Goal: Task Accomplishment & Management: Manage account settings

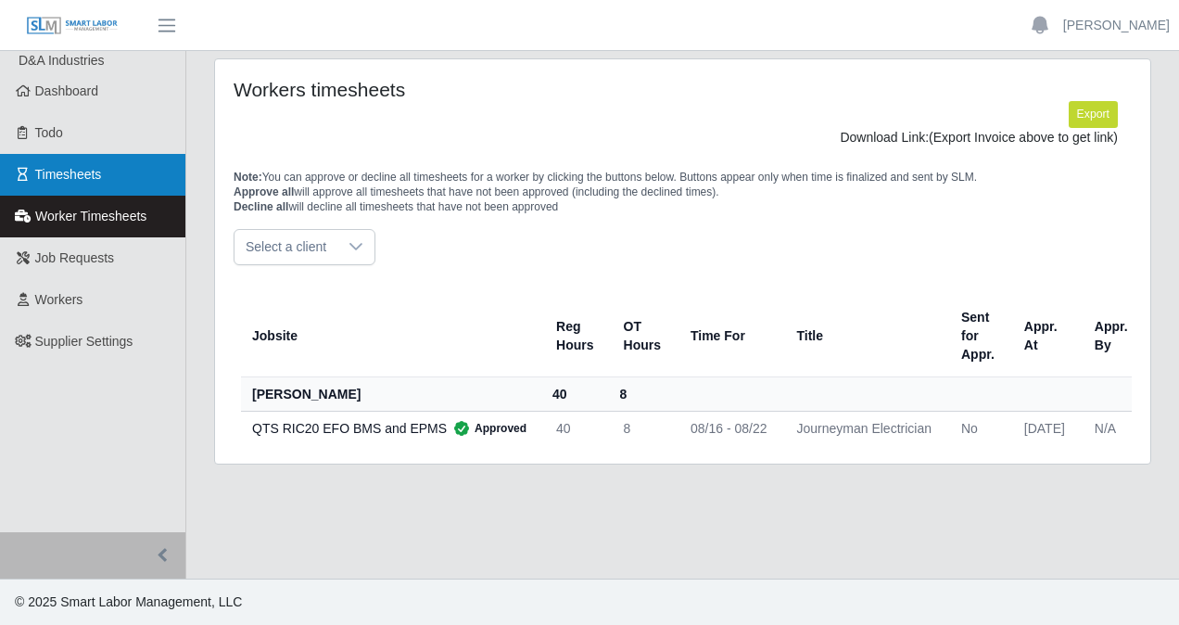
click at [95, 178] on span "Timesheets" at bounding box center [68, 174] width 67 height 15
click at [88, 174] on span "Timesheets" at bounding box center [68, 174] width 67 height 15
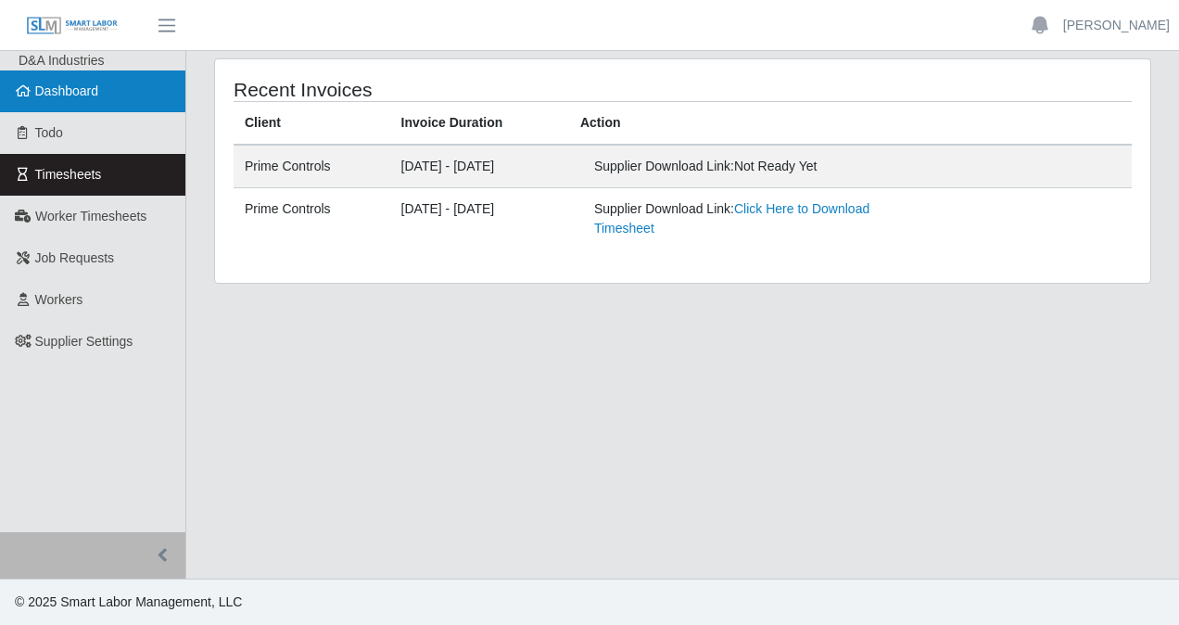
click at [115, 98] on link "Dashboard" at bounding box center [92, 91] width 185 height 42
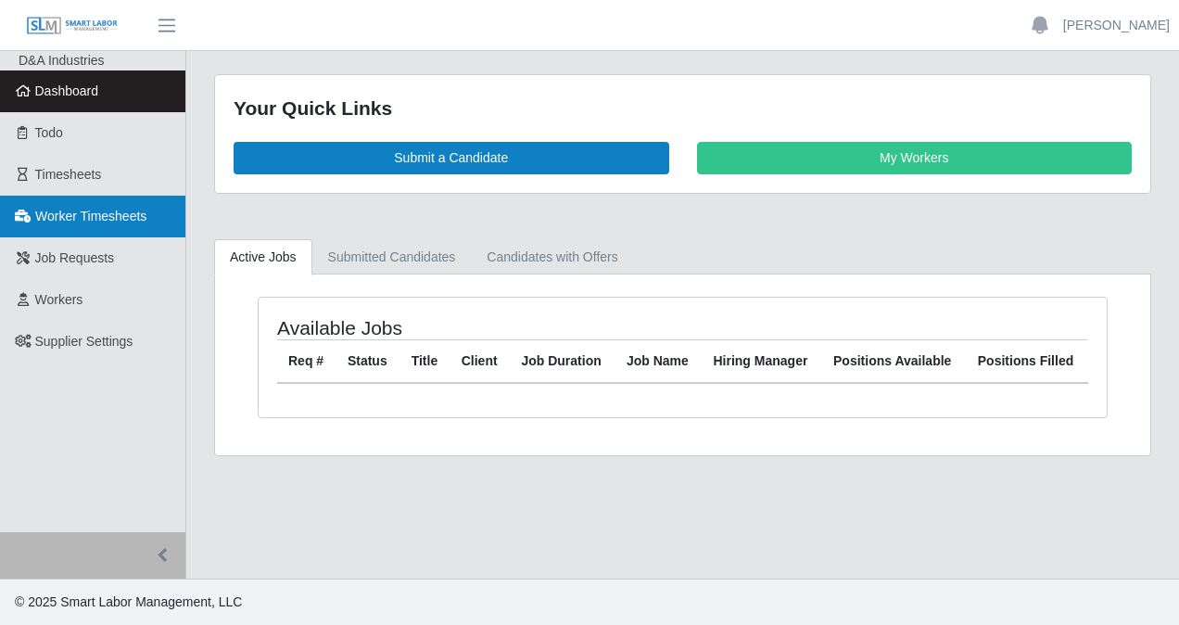
click at [130, 222] on span "Worker Timesheets" at bounding box center [90, 215] width 111 height 15
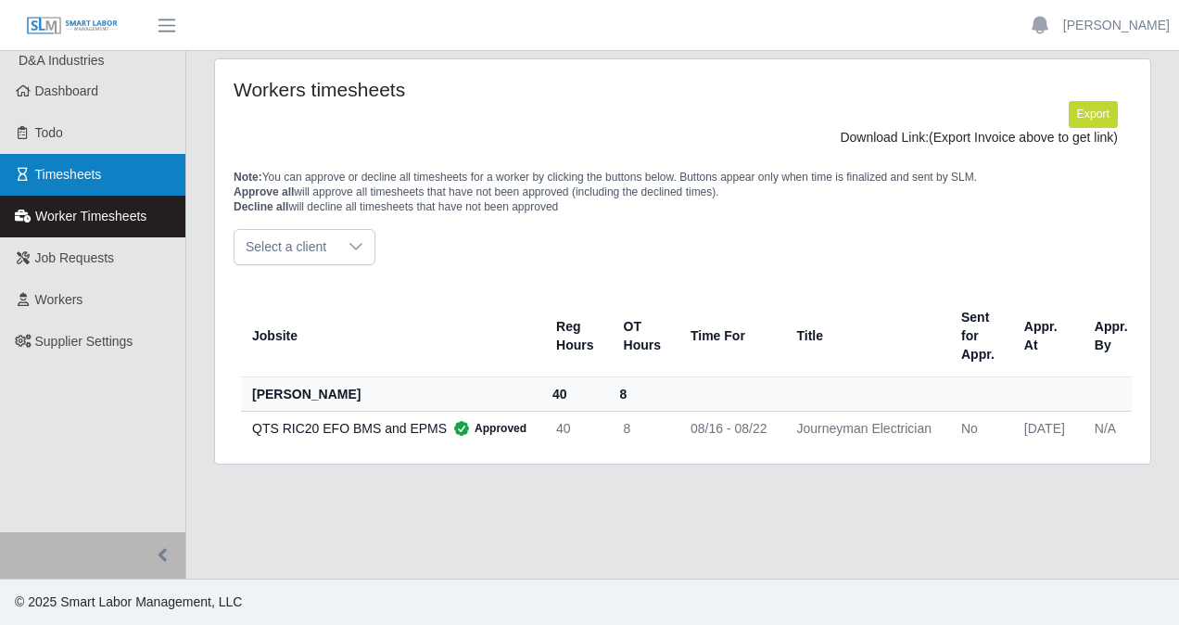
click at [82, 191] on link "Timesheets" at bounding box center [92, 175] width 185 height 42
click at [108, 167] on link "Timesheets" at bounding box center [92, 175] width 185 height 42
